Goal: Task Accomplishment & Management: Manage account settings

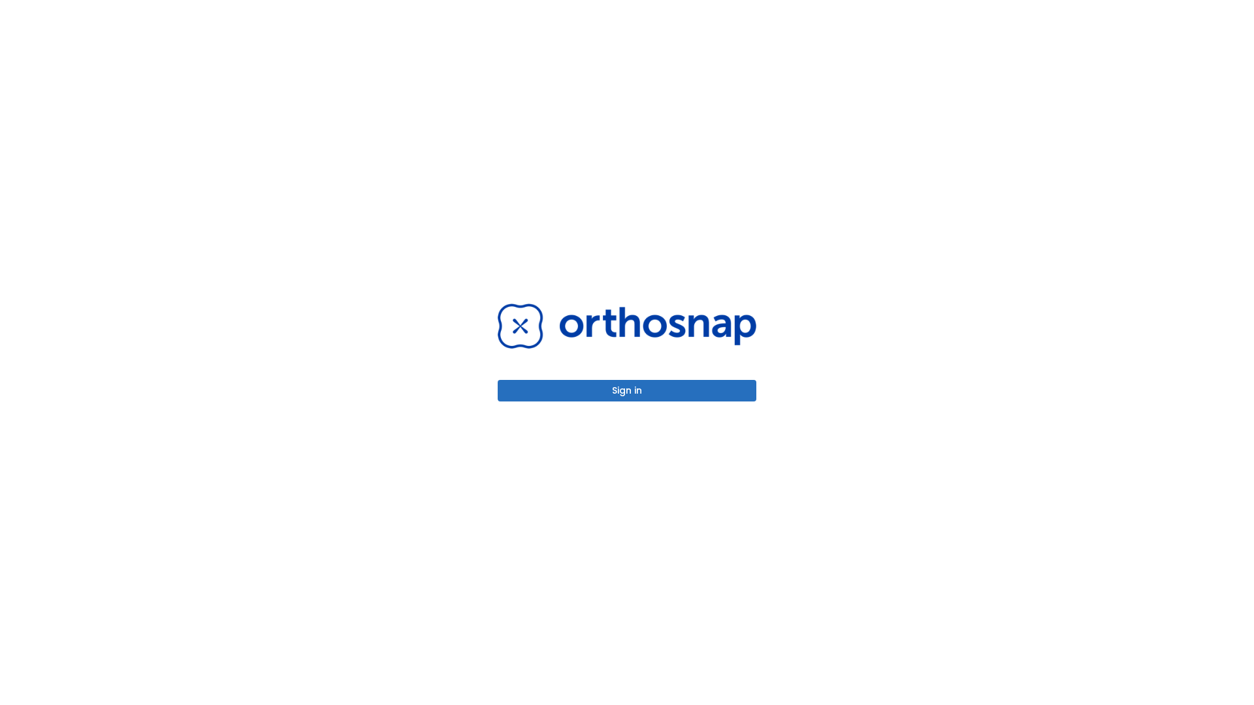
click at [627, 390] on button "Sign in" at bounding box center [627, 391] width 259 height 22
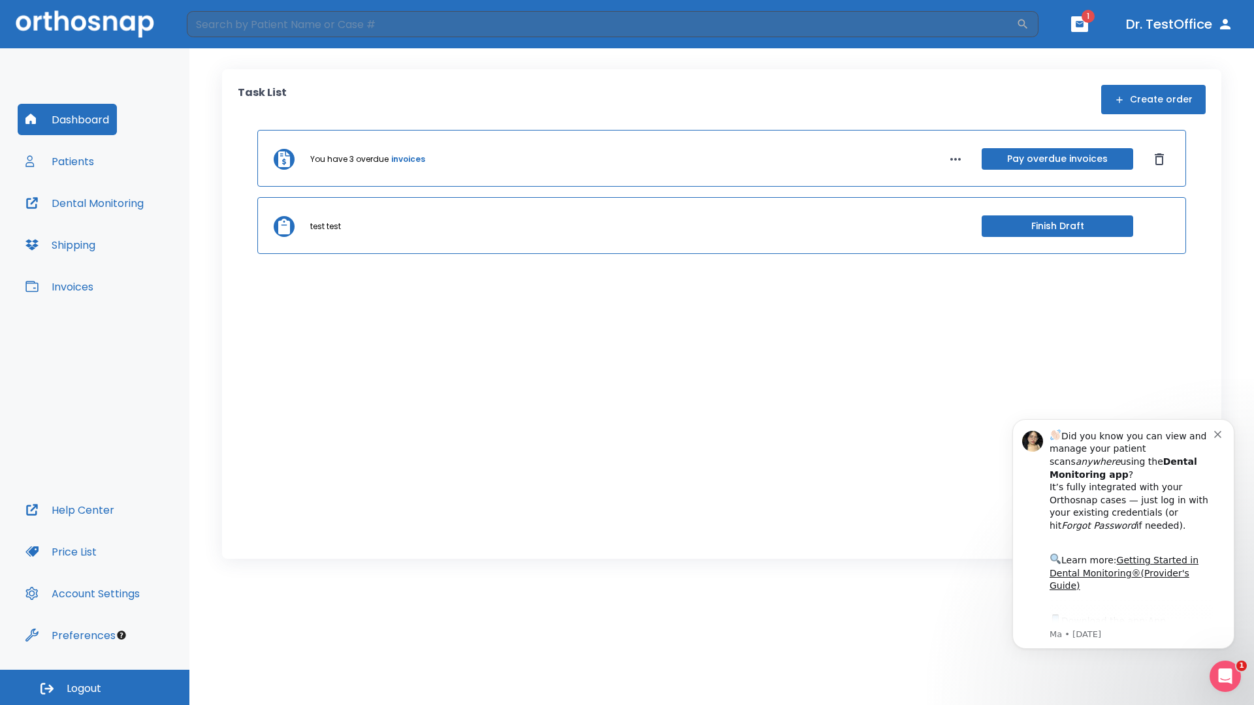
click at [95, 688] on span "Logout" at bounding box center [84, 689] width 35 height 14
